Goal: Transaction & Acquisition: Obtain resource

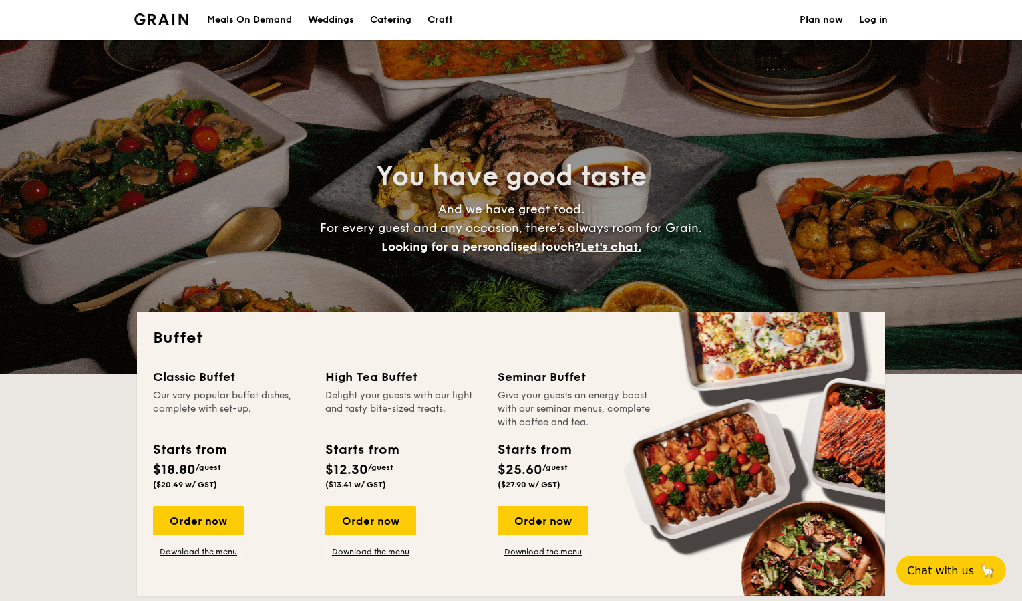
select select
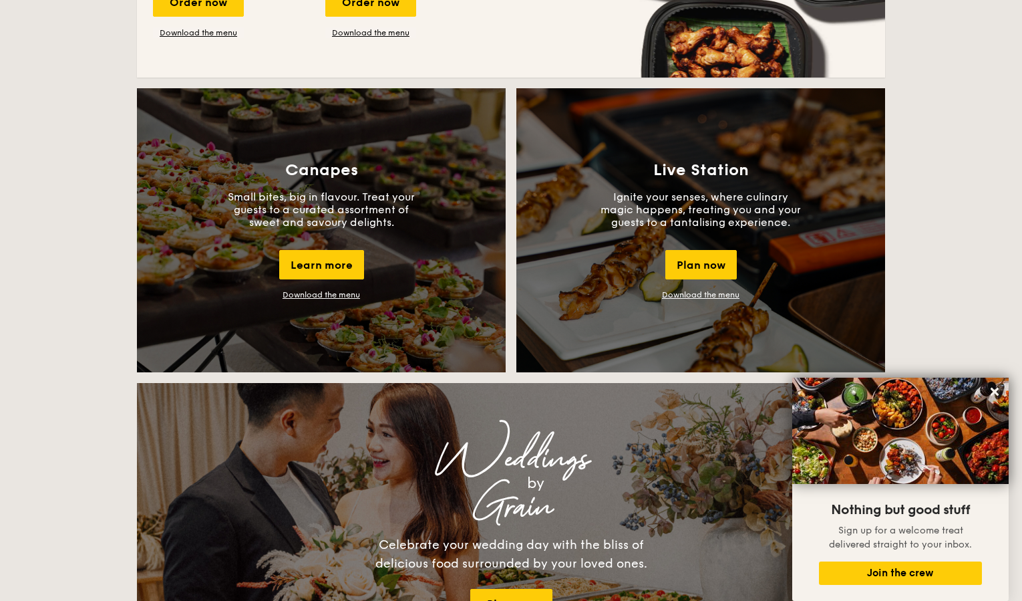
scroll to position [744, 0]
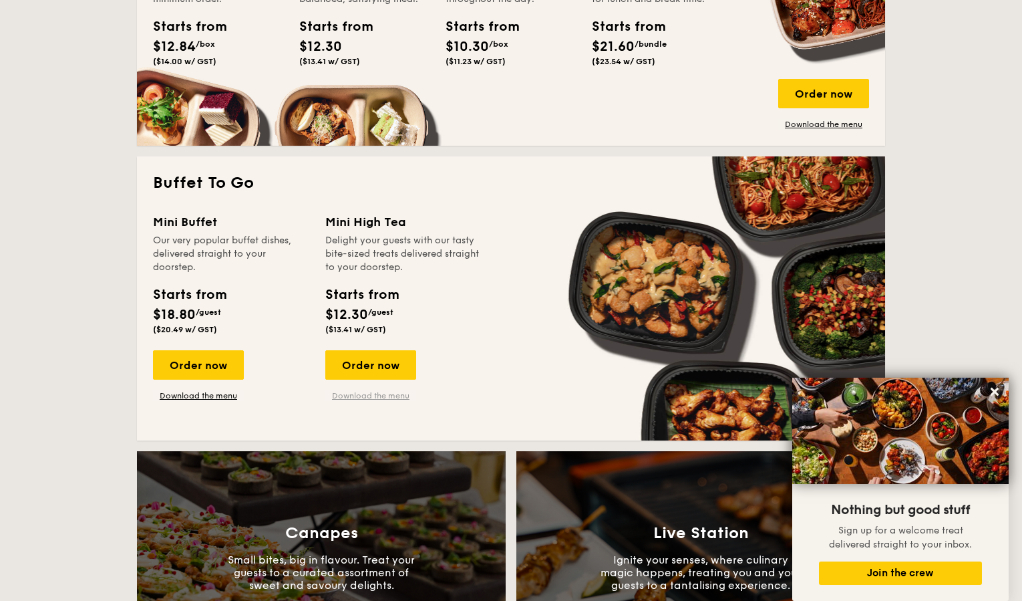
click at [348, 396] on link "Download the menu" at bounding box center [370, 395] width 91 height 11
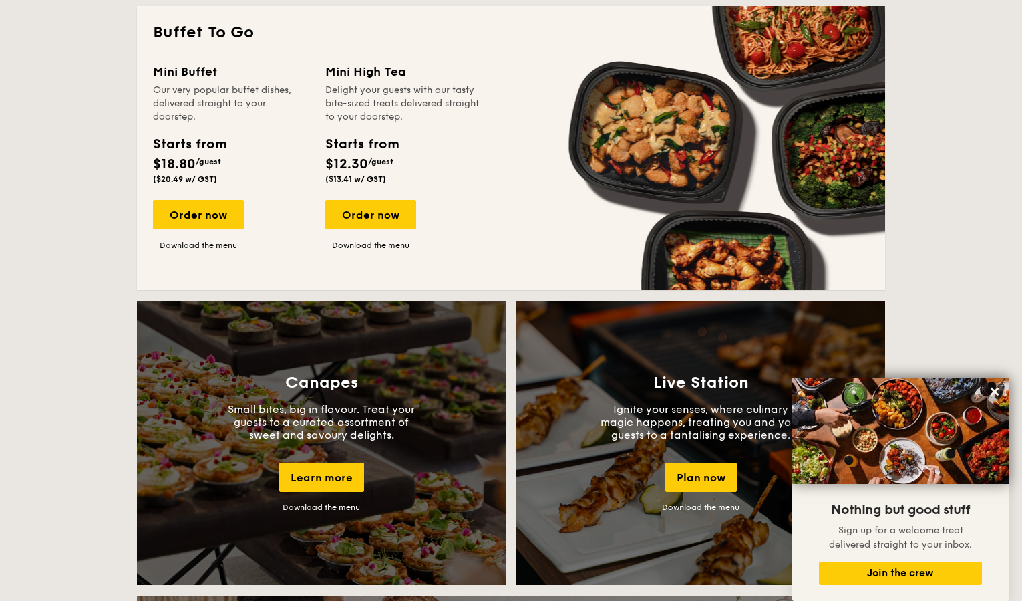
scroll to position [682, 0]
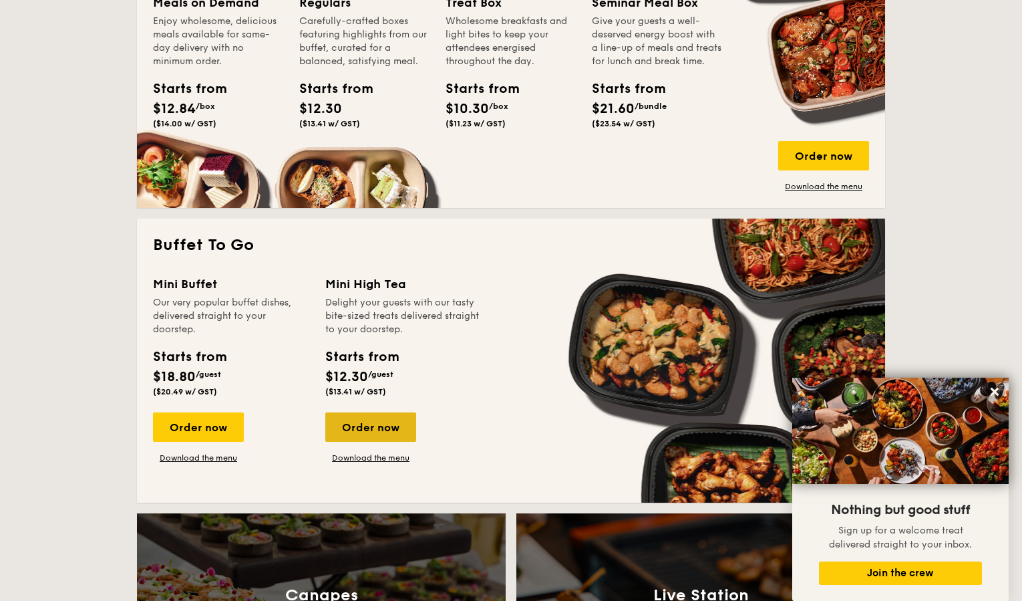
click at [366, 437] on div "Order now" at bounding box center [370, 426] width 91 height 29
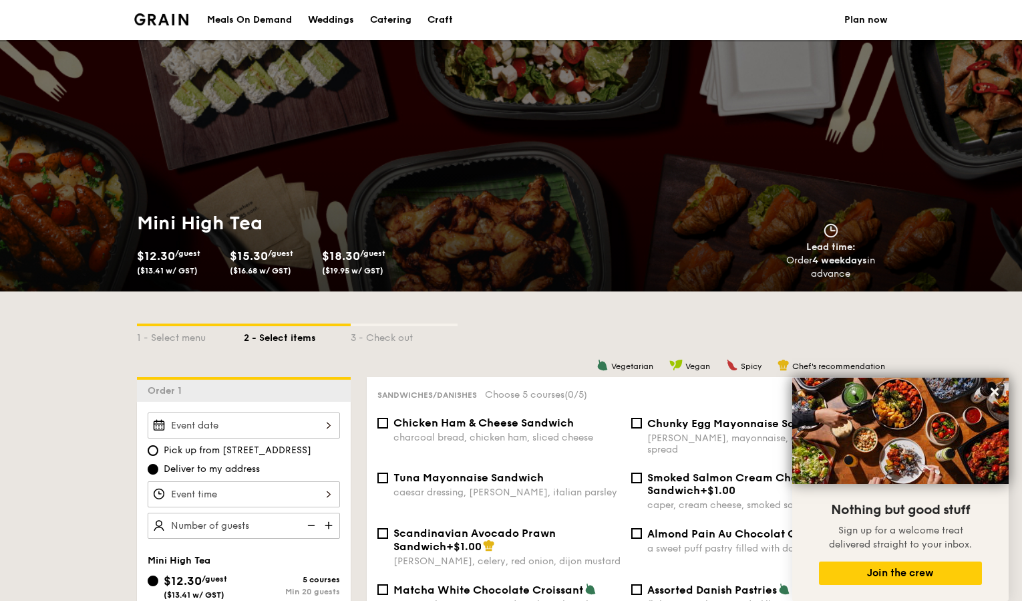
select select
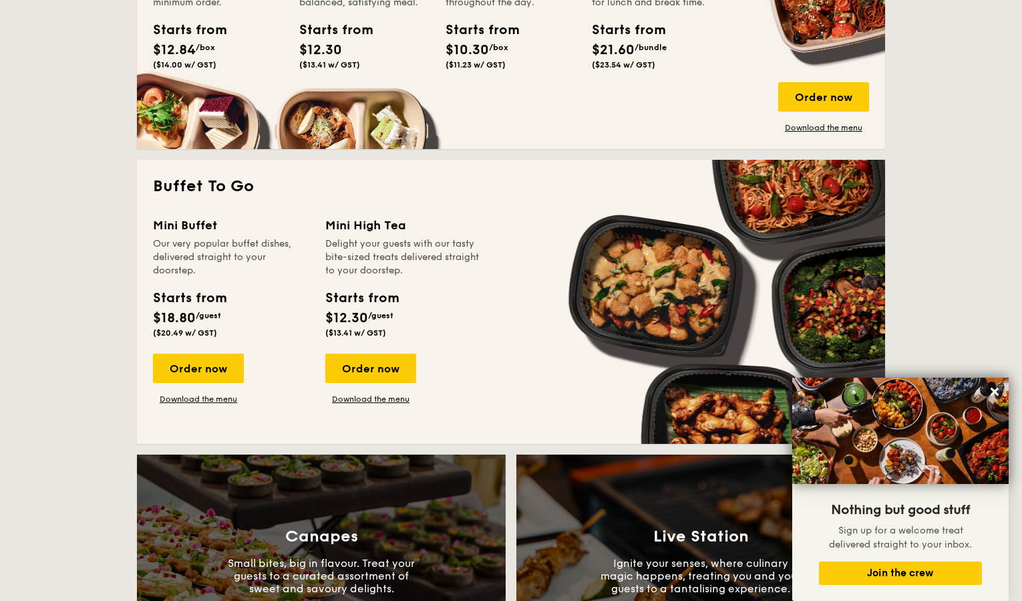
scroll to position [811, 0]
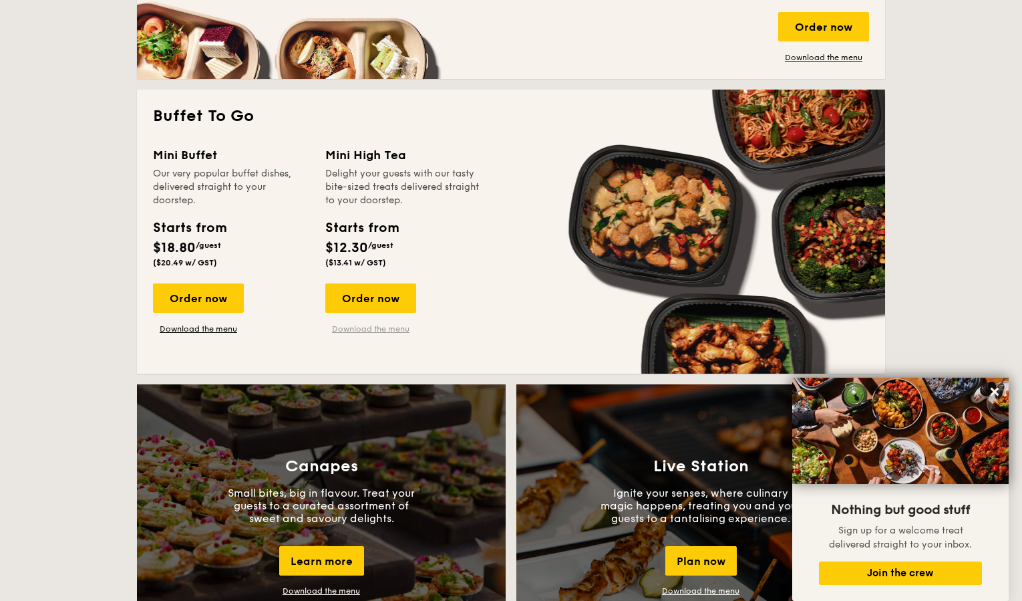
click at [362, 332] on link "Download the menu" at bounding box center [370, 328] width 91 height 11
click at [217, 331] on link "Download the menu" at bounding box center [198, 328] width 91 height 11
